Goal: Information Seeking & Learning: Learn about a topic

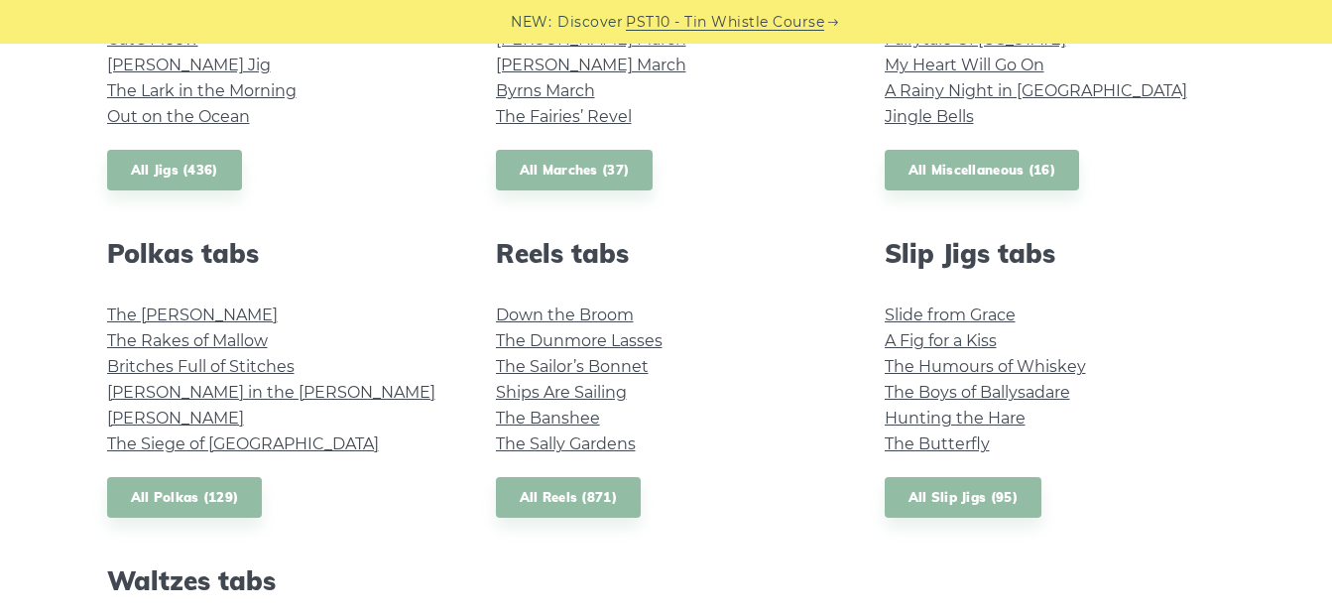
scroll to position [1277, 0]
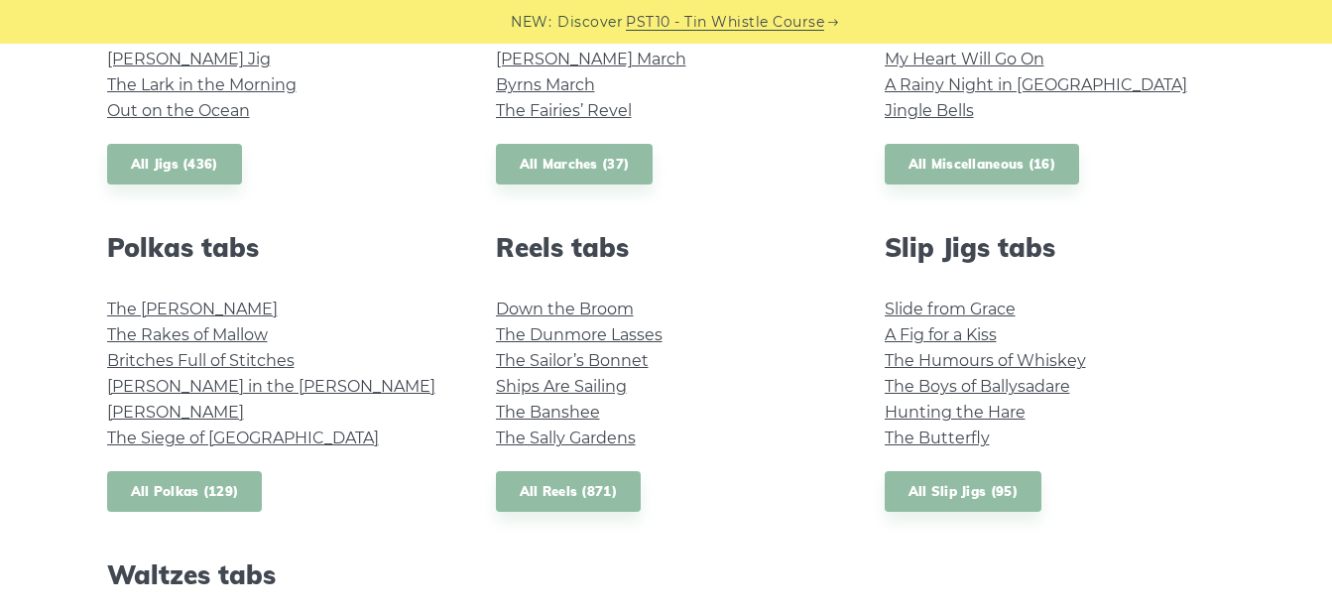
click at [201, 480] on link "All Polkas (129)" at bounding box center [185, 491] width 156 height 41
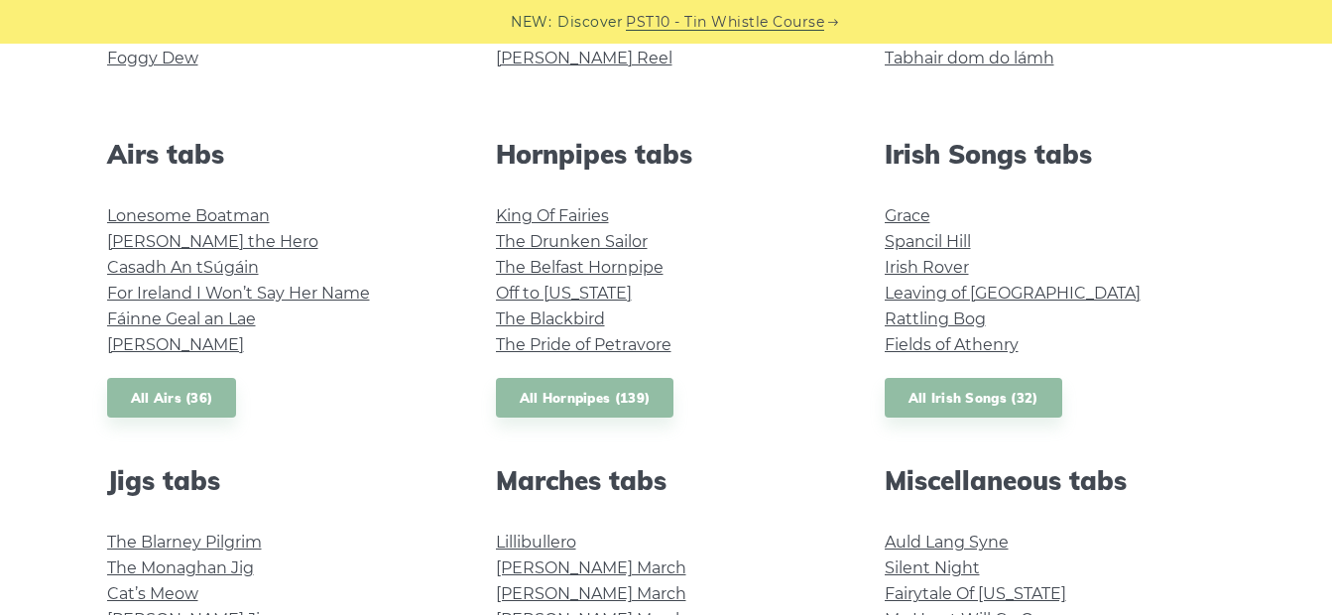
scroll to position [722, 0]
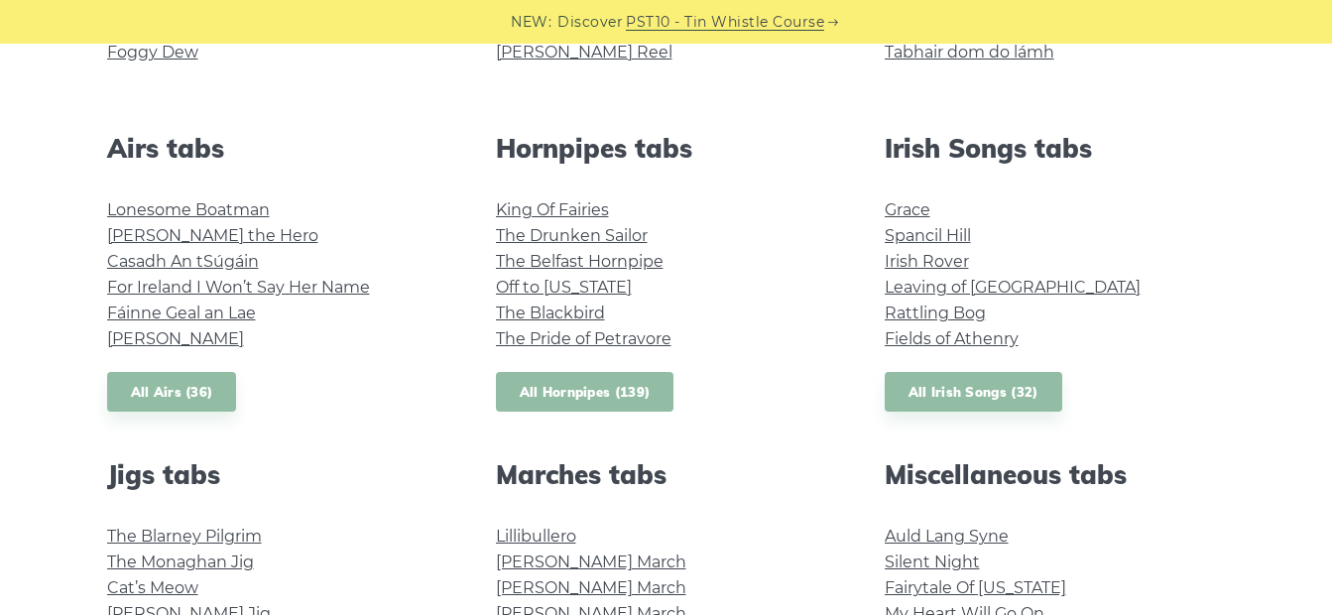
click at [610, 396] on link "All Hornpipes (139)" at bounding box center [585, 392] width 179 height 41
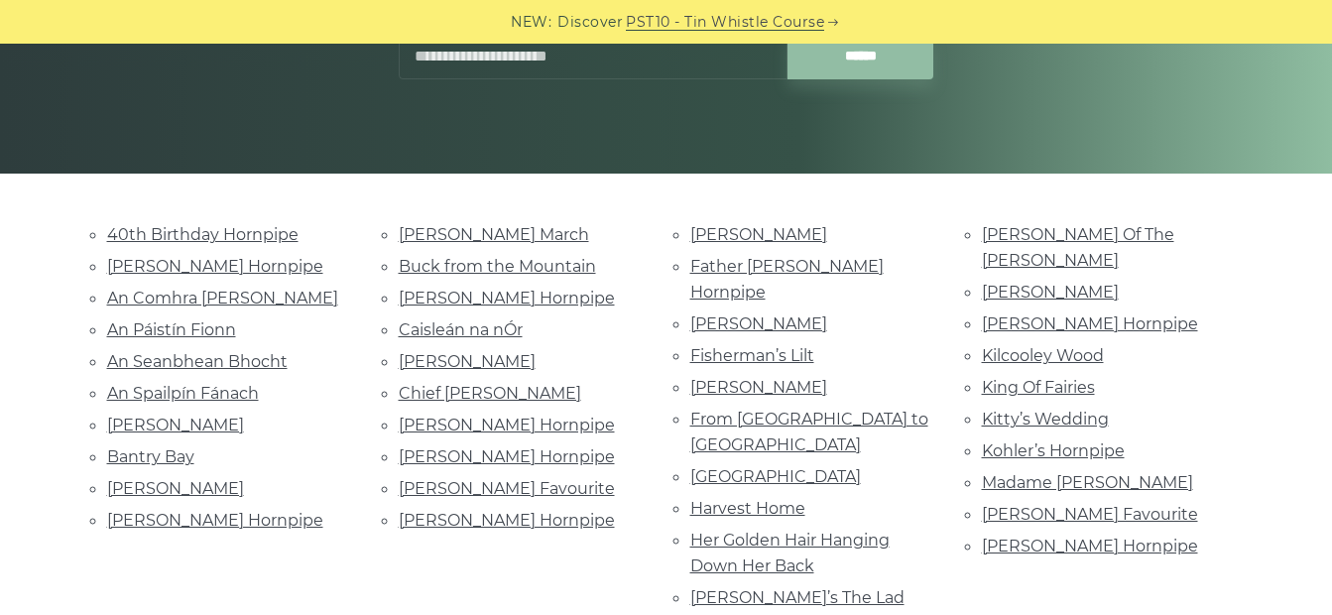
scroll to position [352, 0]
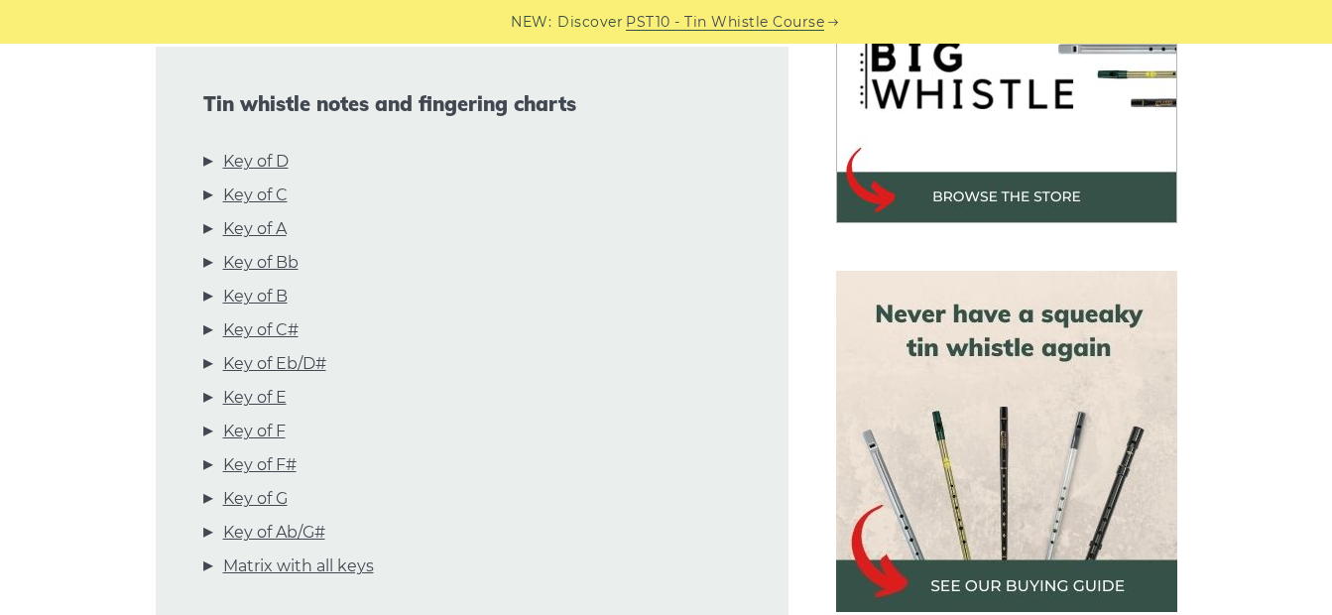
scroll to position [708, 0]
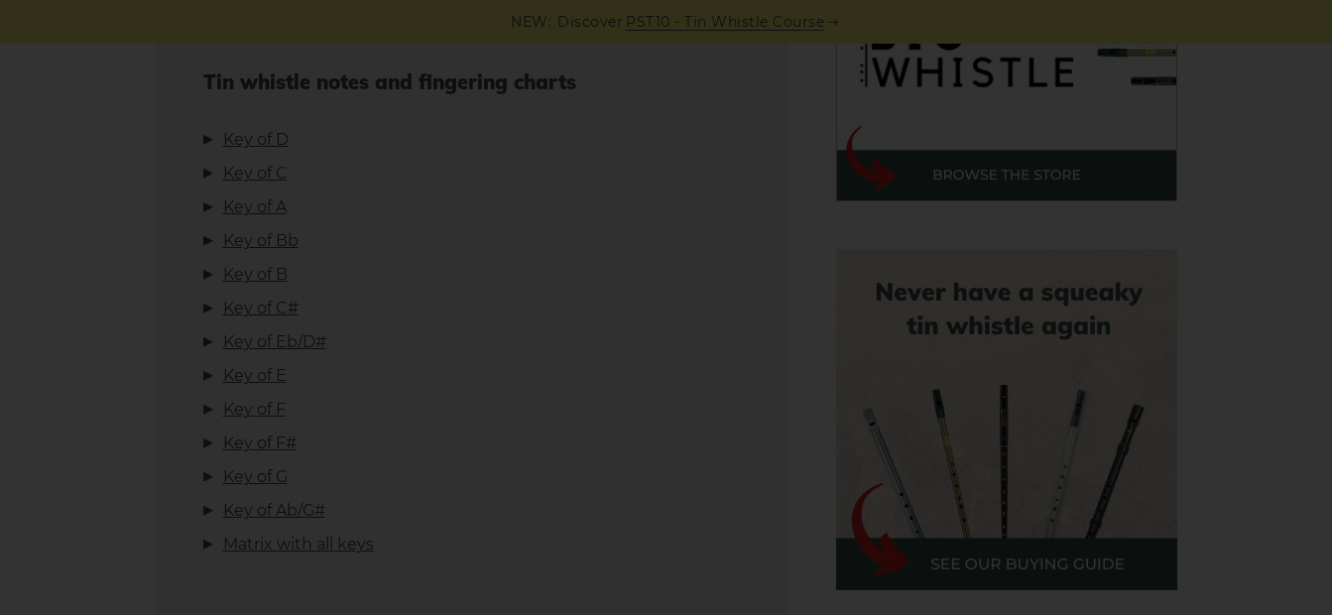
click at [282, 138] on div "×" at bounding box center [666, 307] width 1332 height 615
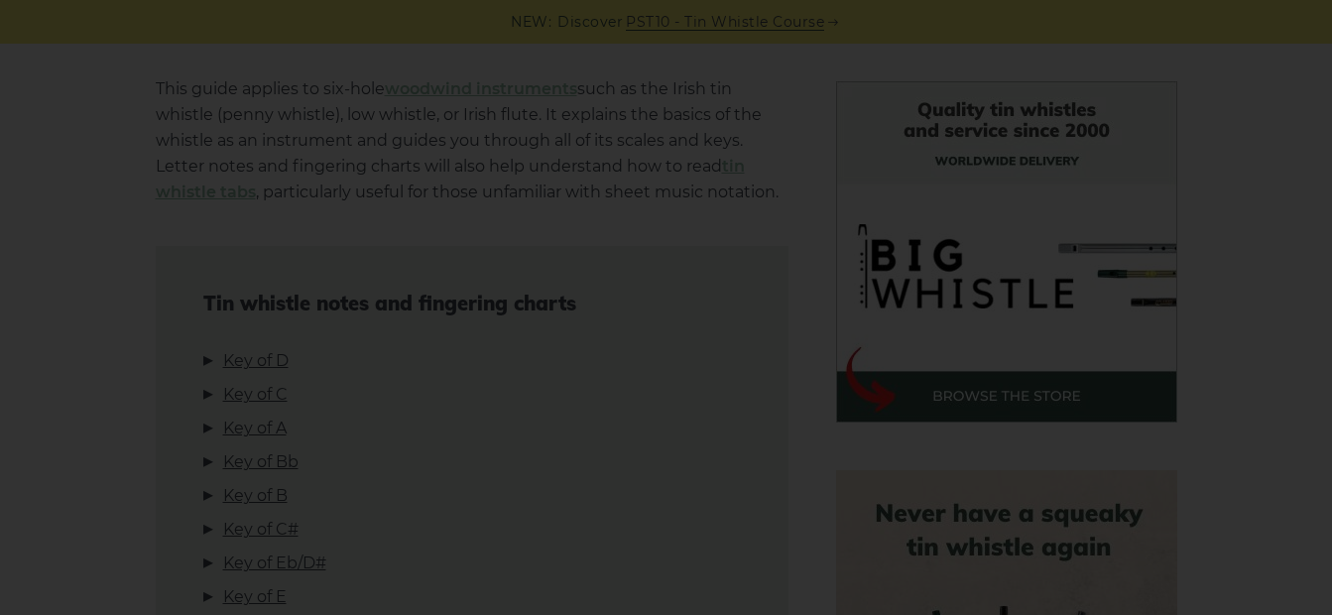
scroll to position [443, 0]
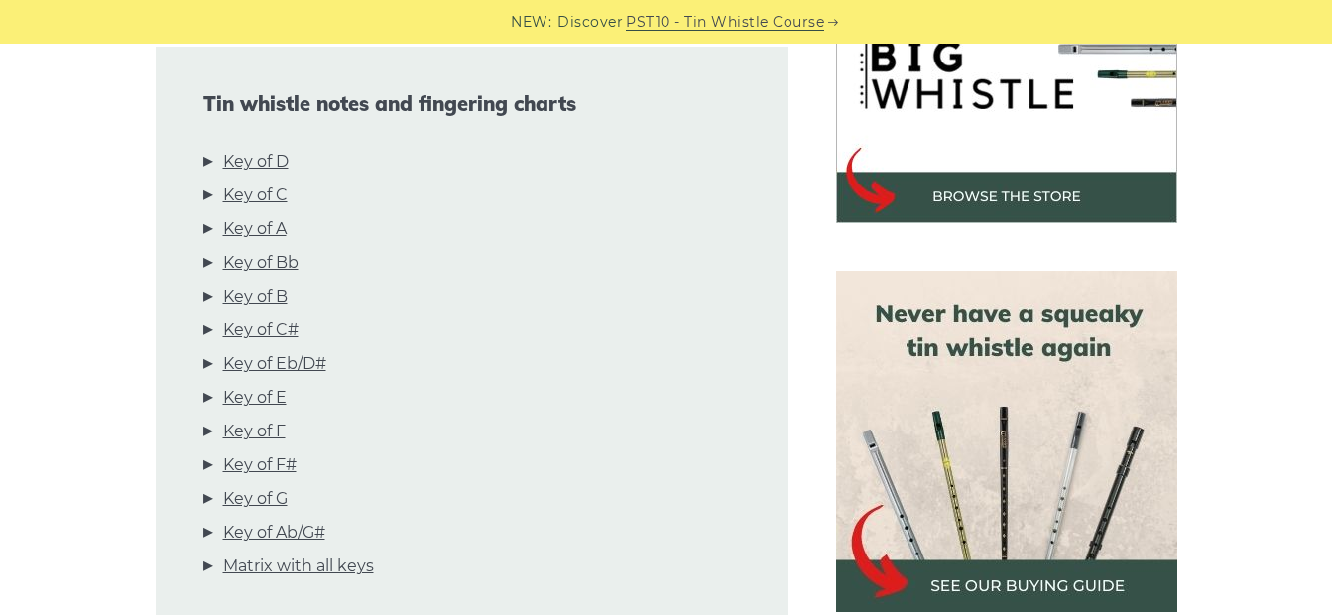
scroll to position [598, 0]
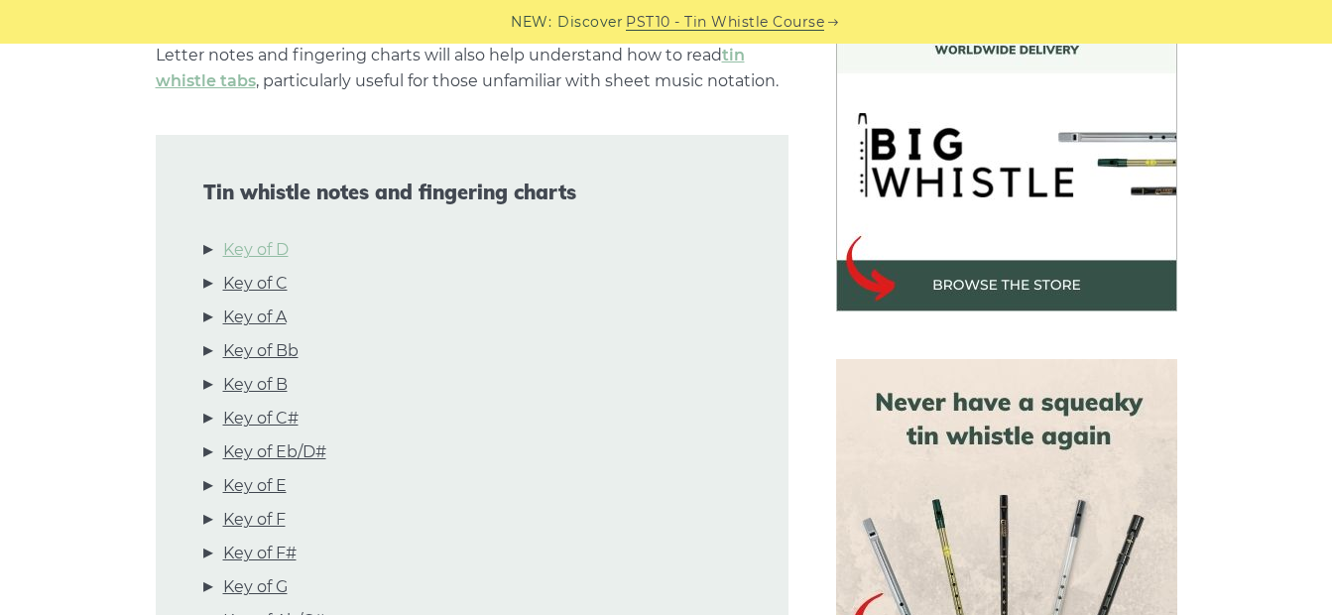
click at [243, 244] on link "Key of D" at bounding box center [255, 250] width 65 height 26
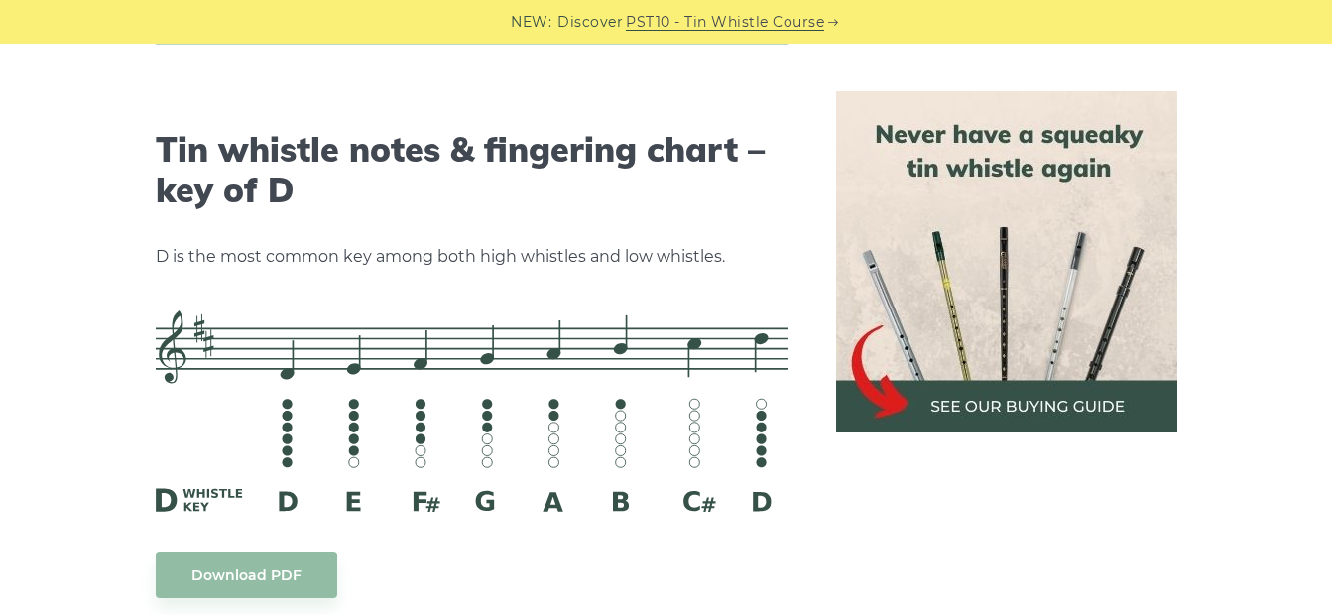
scroll to position [3091, 0]
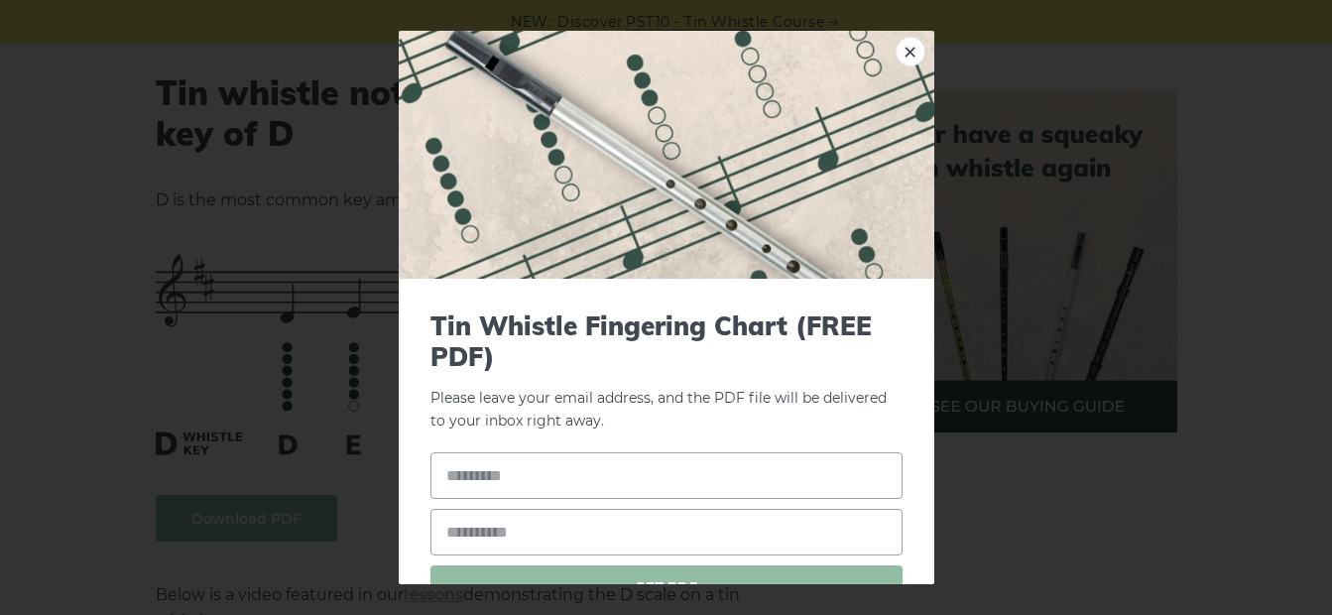
click at [901, 52] on link "×" at bounding box center [911, 52] width 30 height 30
click at [896, 51] on link "×" at bounding box center [911, 52] width 30 height 30
